Goal: Task Accomplishment & Management: Use online tool/utility

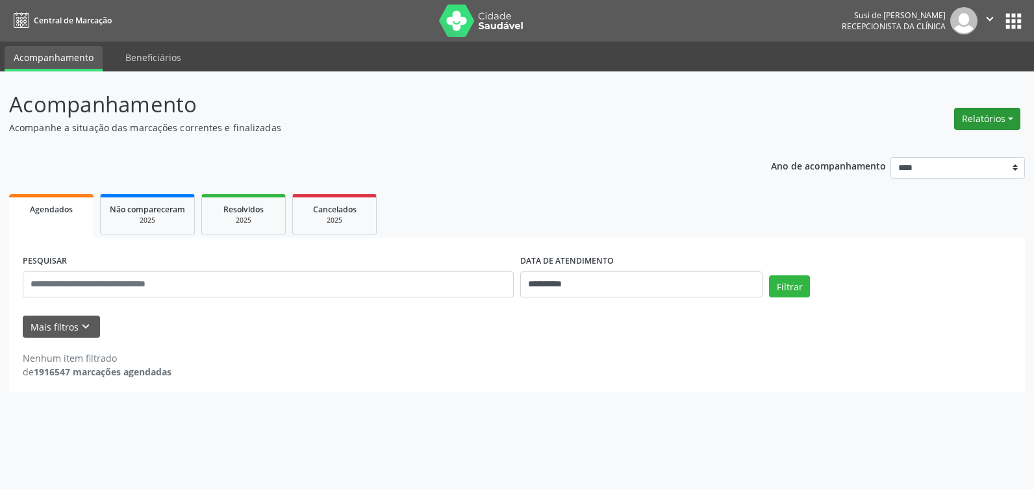
click at [969, 120] on button "Relatórios" at bounding box center [987, 119] width 66 height 22
click at [932, 146] on link "Agendamentos" at bounding box center [951, 147] width 140 height 18
select select "*"
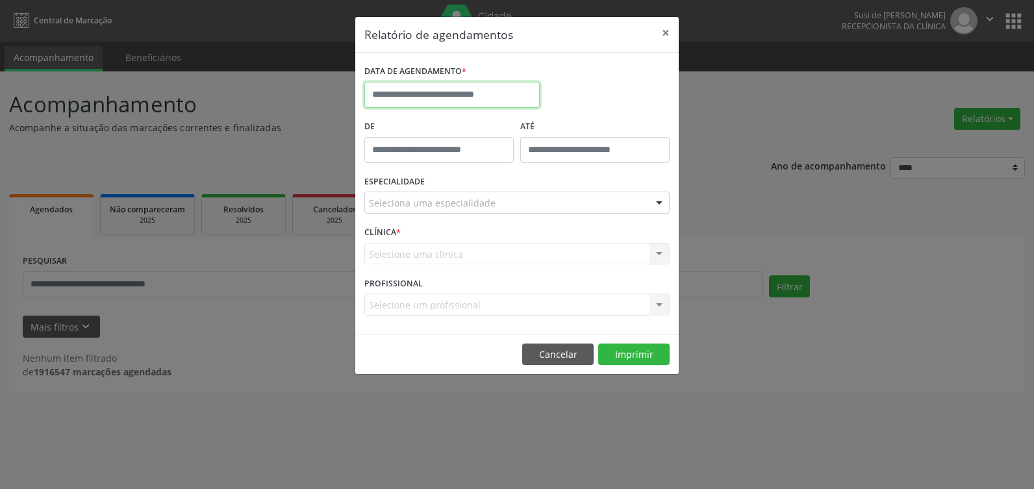
click at [481, 95] on input "text" at bounding box center [451, 95] width 175 height 26
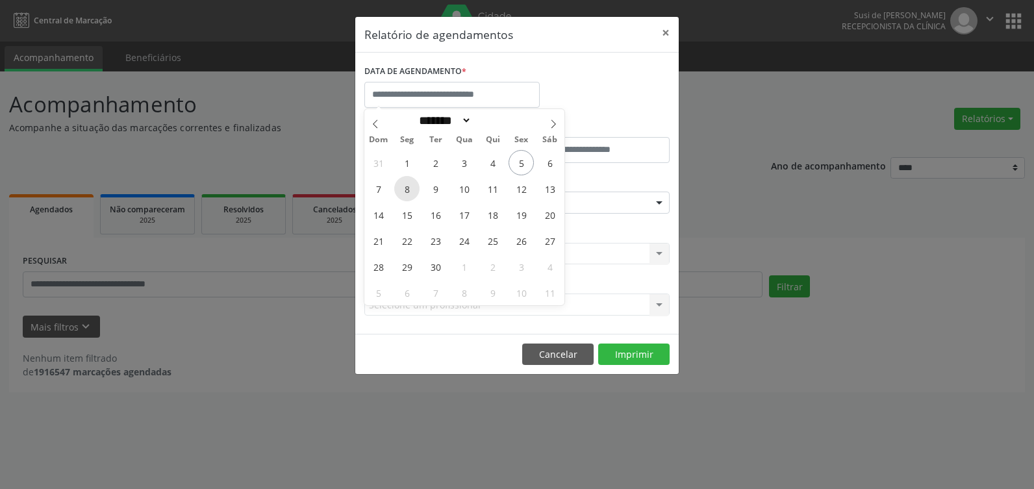
click at [407, 189] on span "8" at bounding box center [406, 188] width 25 height 25
type input "**********"
click at [407, 189] on span "8" at bounding box center [406, 188] width 25 height 25
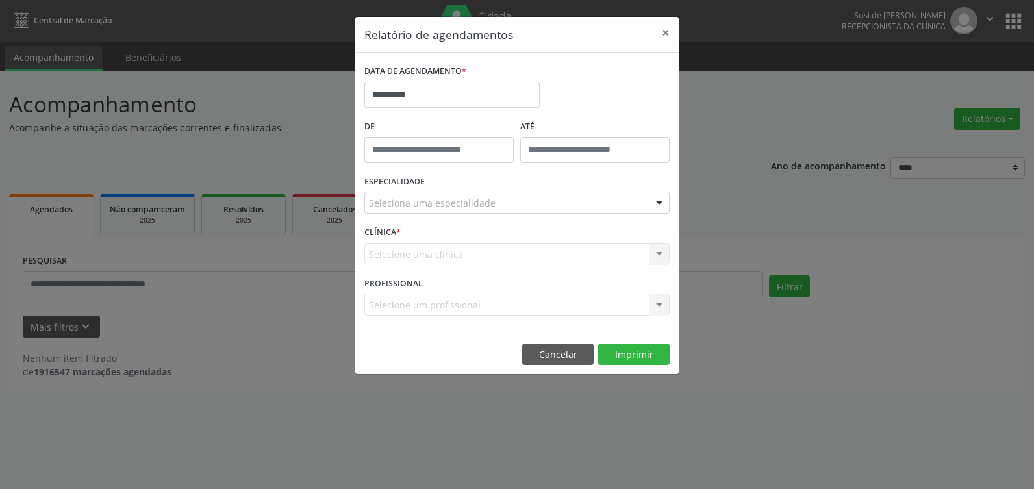
click at [657, 201] on div at bounding box center [658, 203] width 19 height 22
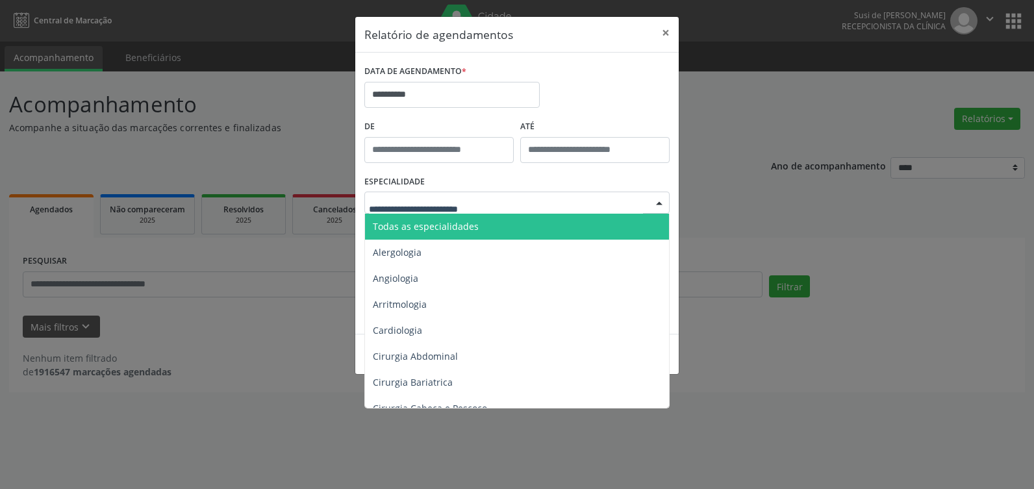
click at [484, 226] on span "Todas as especialidades" at bounding box center [518, 227] width 306 height 26
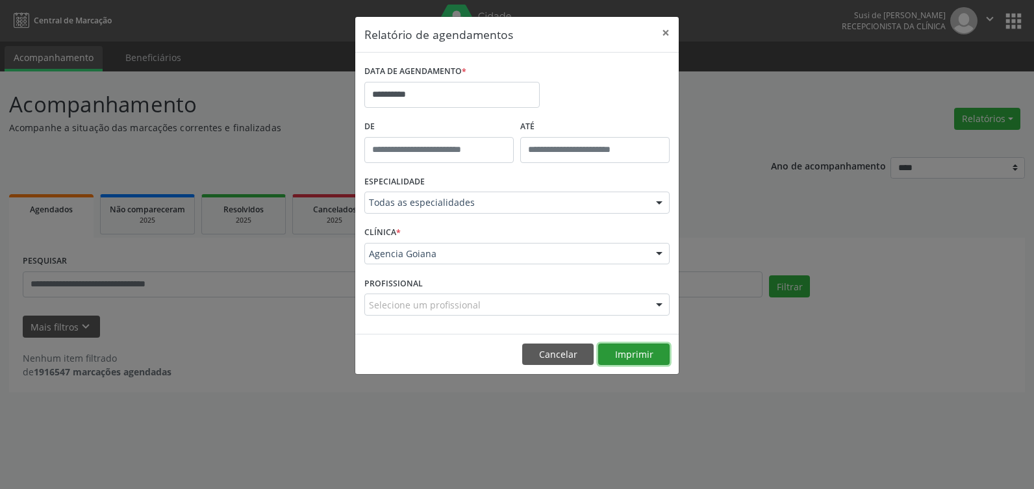
click at [641, 354] on button "Imprimir" at bounding box center [633, 354] width 71 height 22
